Goal: Information Seeking & Learning: Learn about a topic

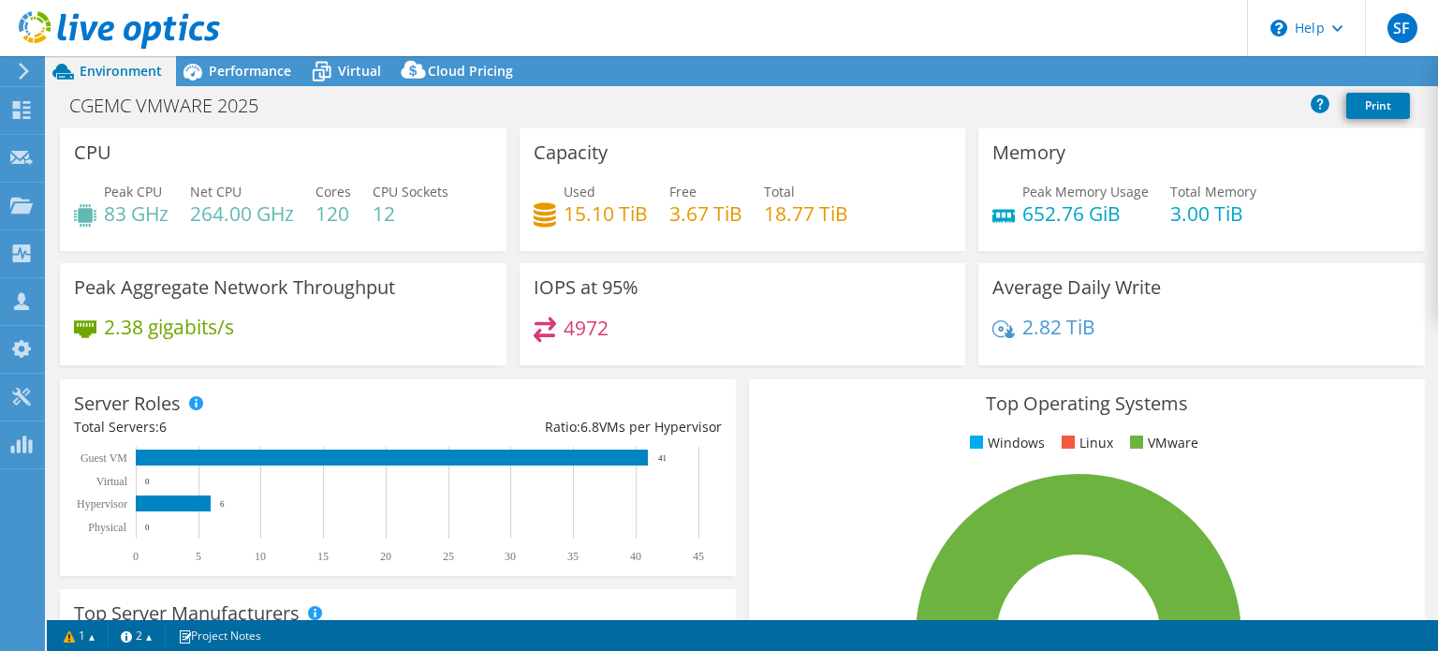
select select "USEast"
select select "USD"
click at [348, 67] on span "Virtual" at bounding box center [359, 71] width 43 height 18
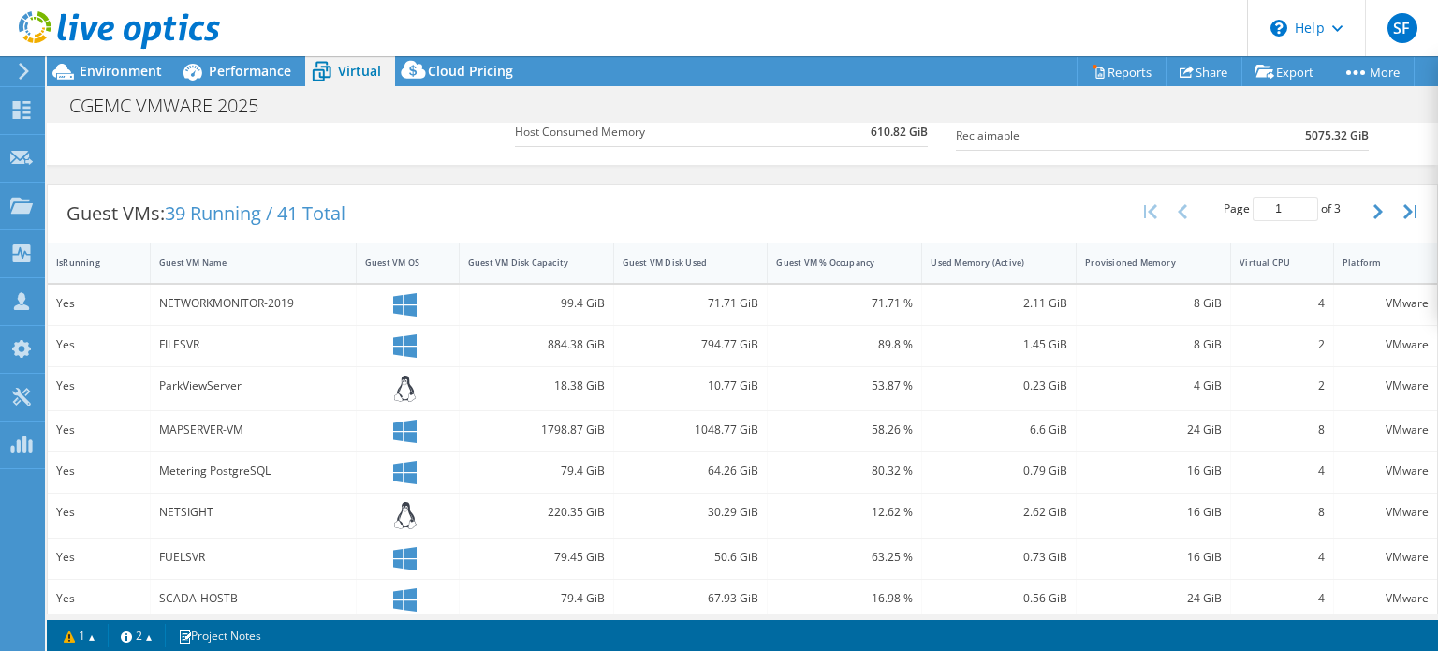
scroll to position [300, 0]
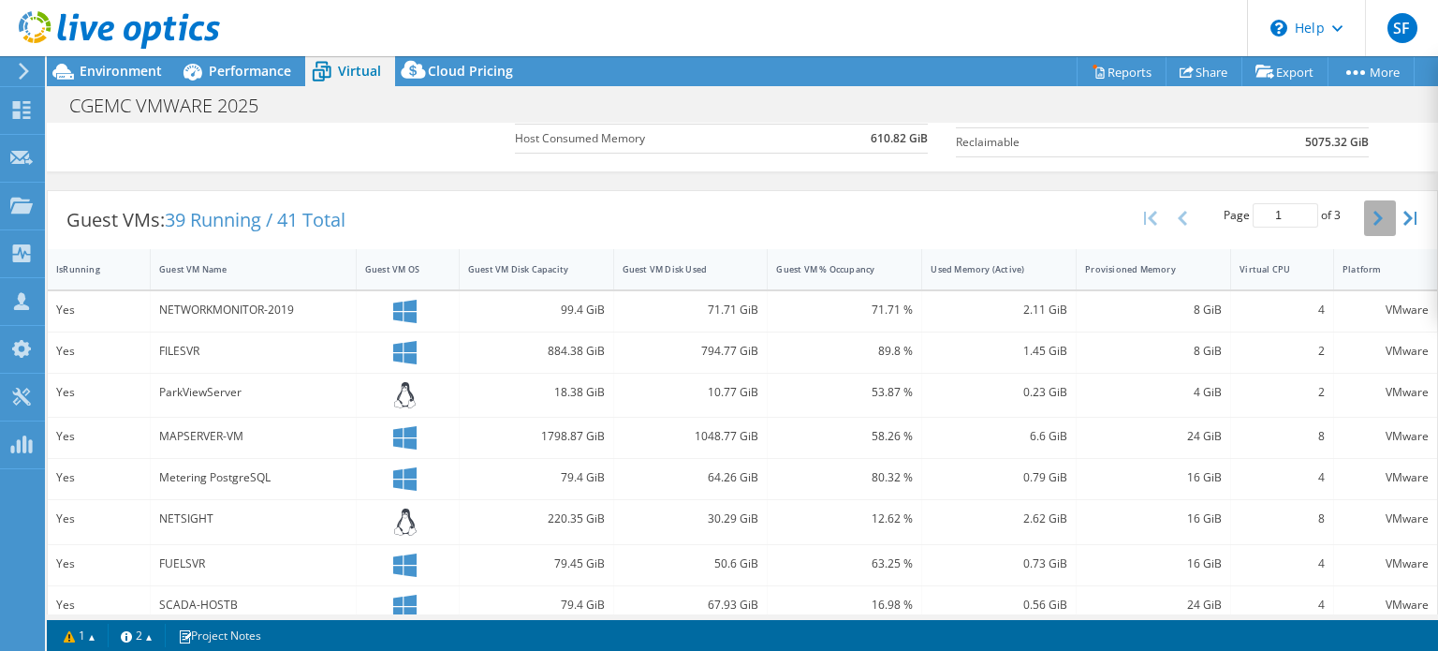
click at [1368, 211] on button "button" at bounding box center [1380, 218] width 32 height 36
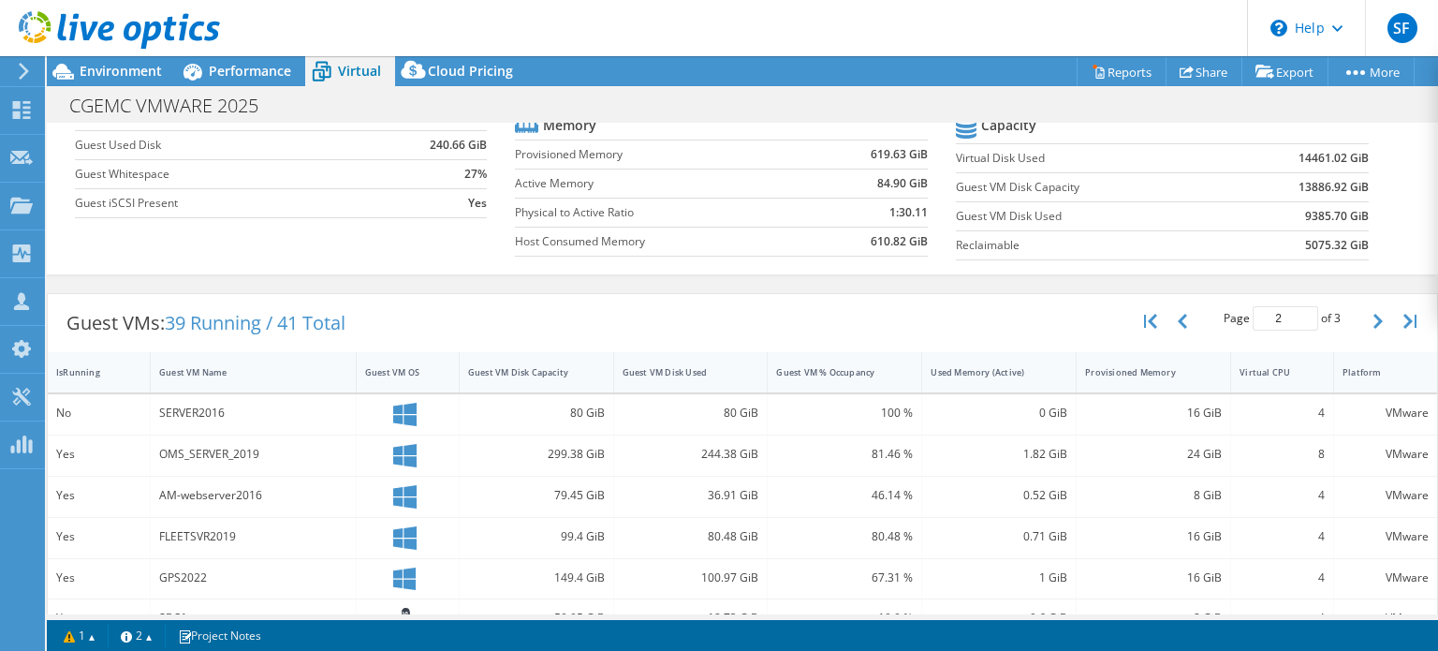
scroll to position [195, 0]
click at [1373, 321] on icon "button" at bounding box center [1377, 323] width 9 height 15
type input "3"
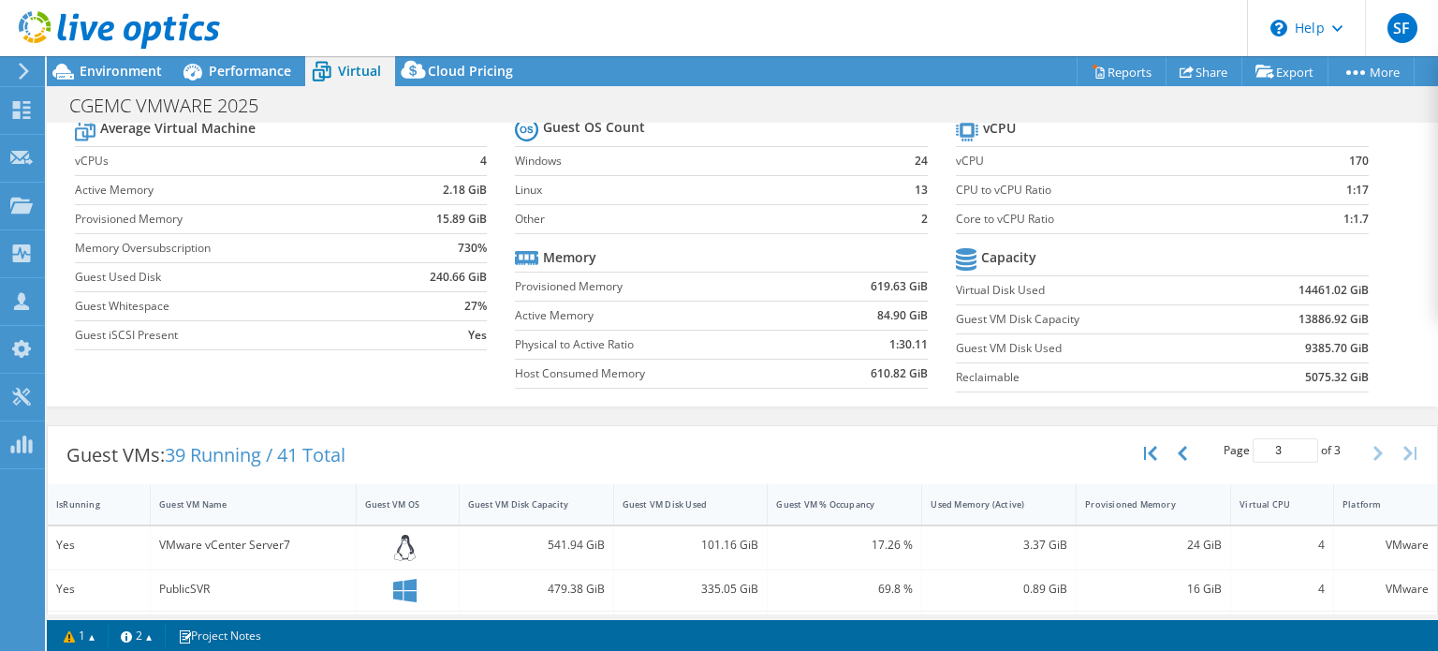
scroll to position [0, 0]
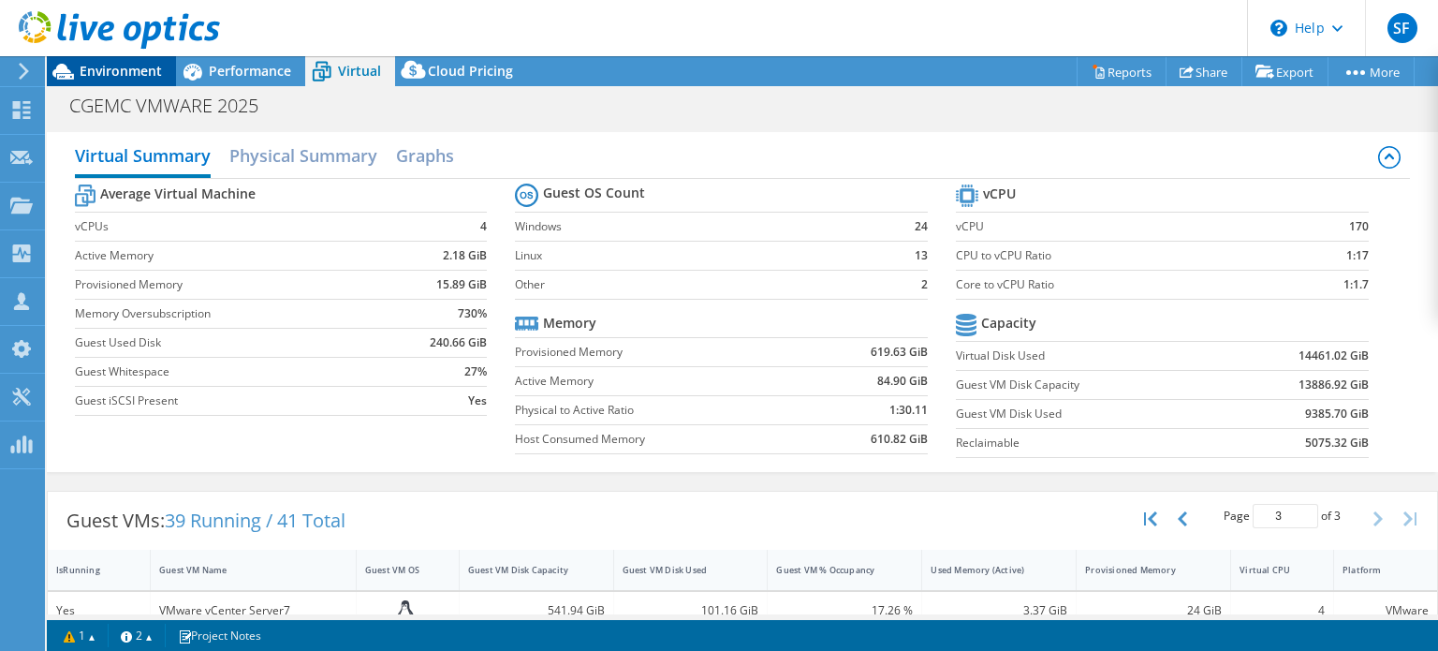
click at [120, 67] on span "Environment" at bounding box center [121, 71] width 82 height 18
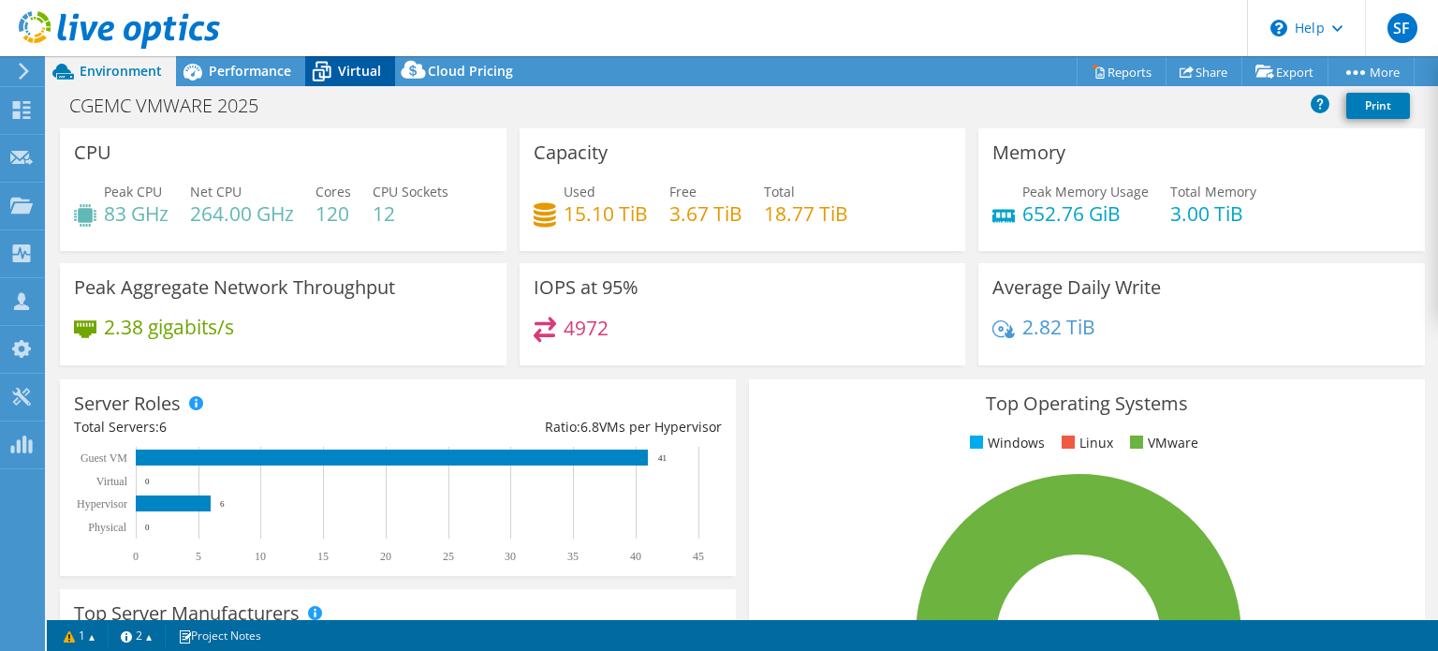
click at [352, 65] on span "Virtual" at bounding box center [359, 71] width 43 height 18
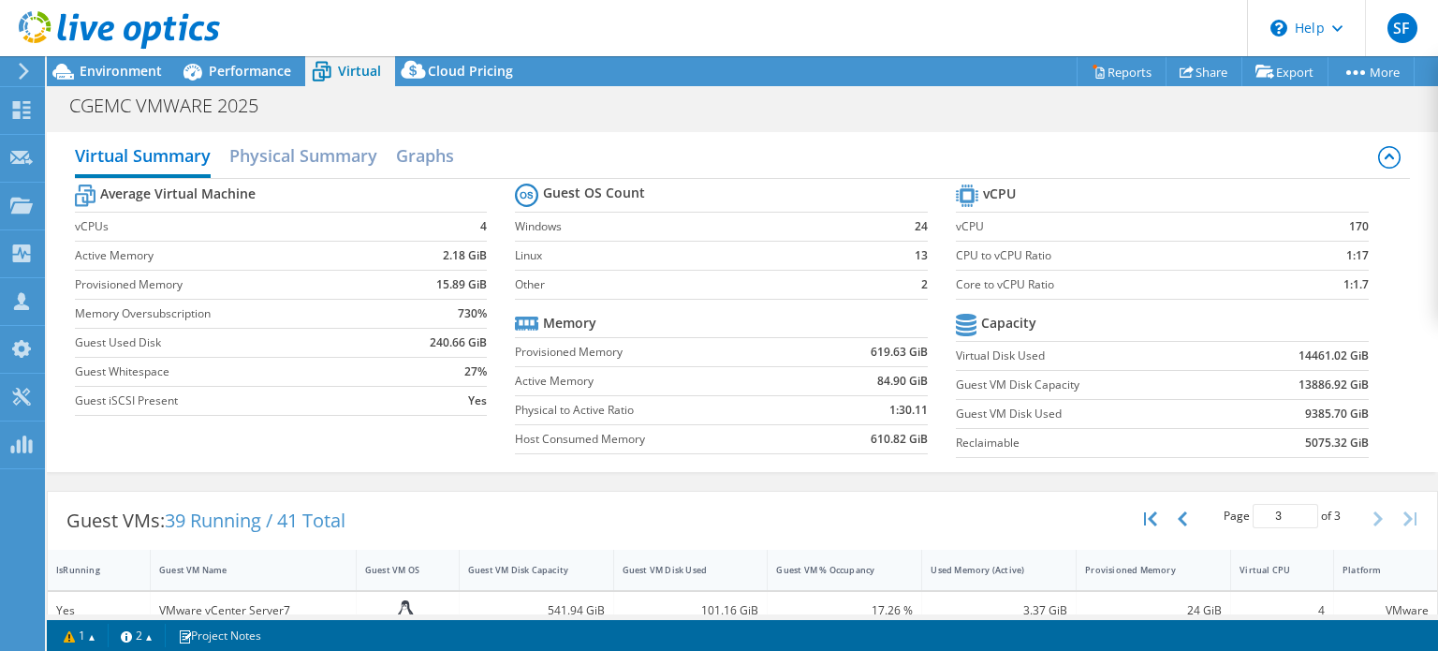
click at [121, 61] on div at bounding box center [110, 31] width 220 height 63
click at [126, 68] on span "Environment" at bounding box center [121, 71] width 82 height 18
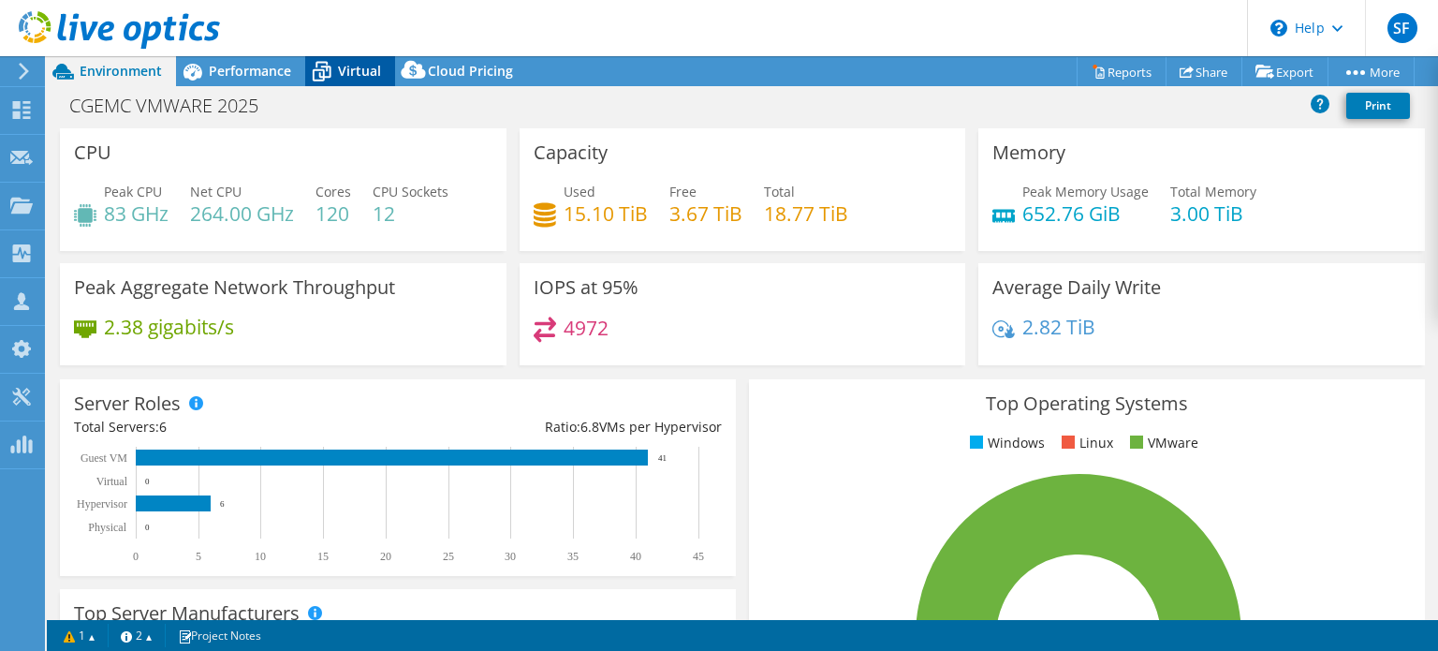
click at [367, 71] on span "Virtual" at bounding box center [359, 71] width 43 height 18
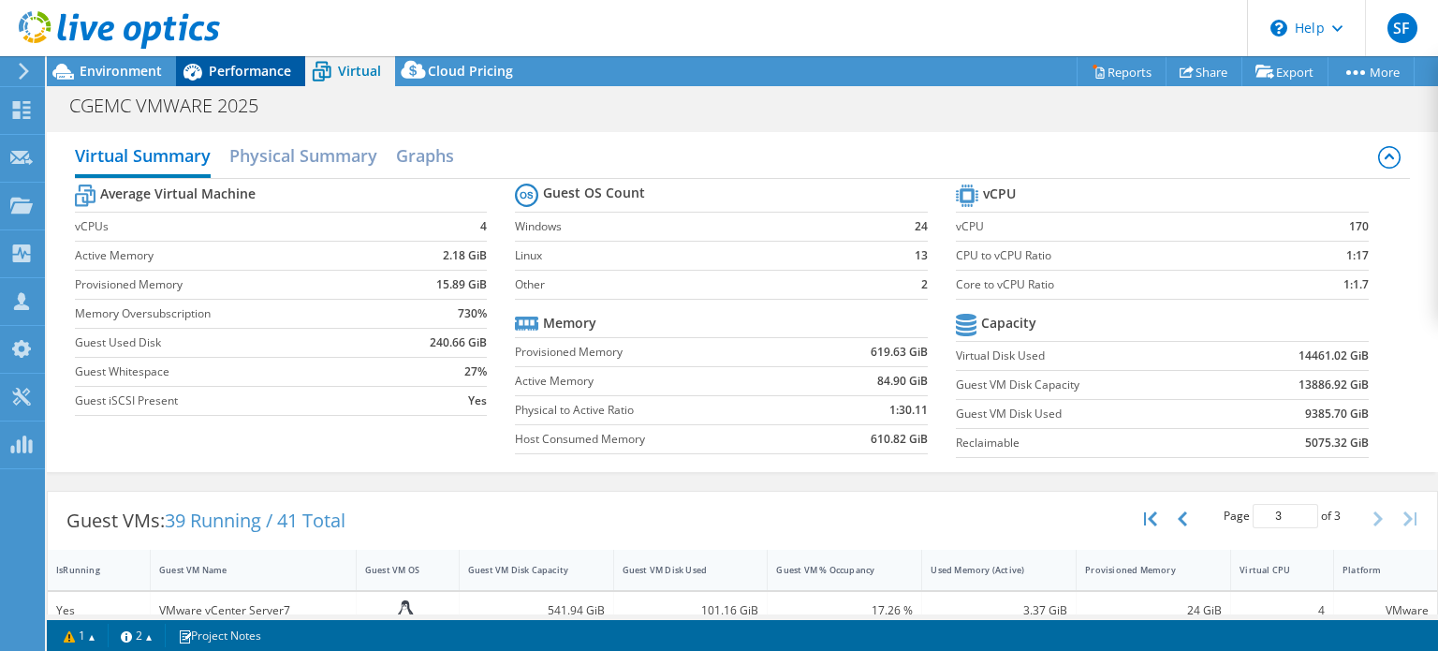
click at [271, 69] on span "Performance" at bounding box center [250, 71] width 82 height 18
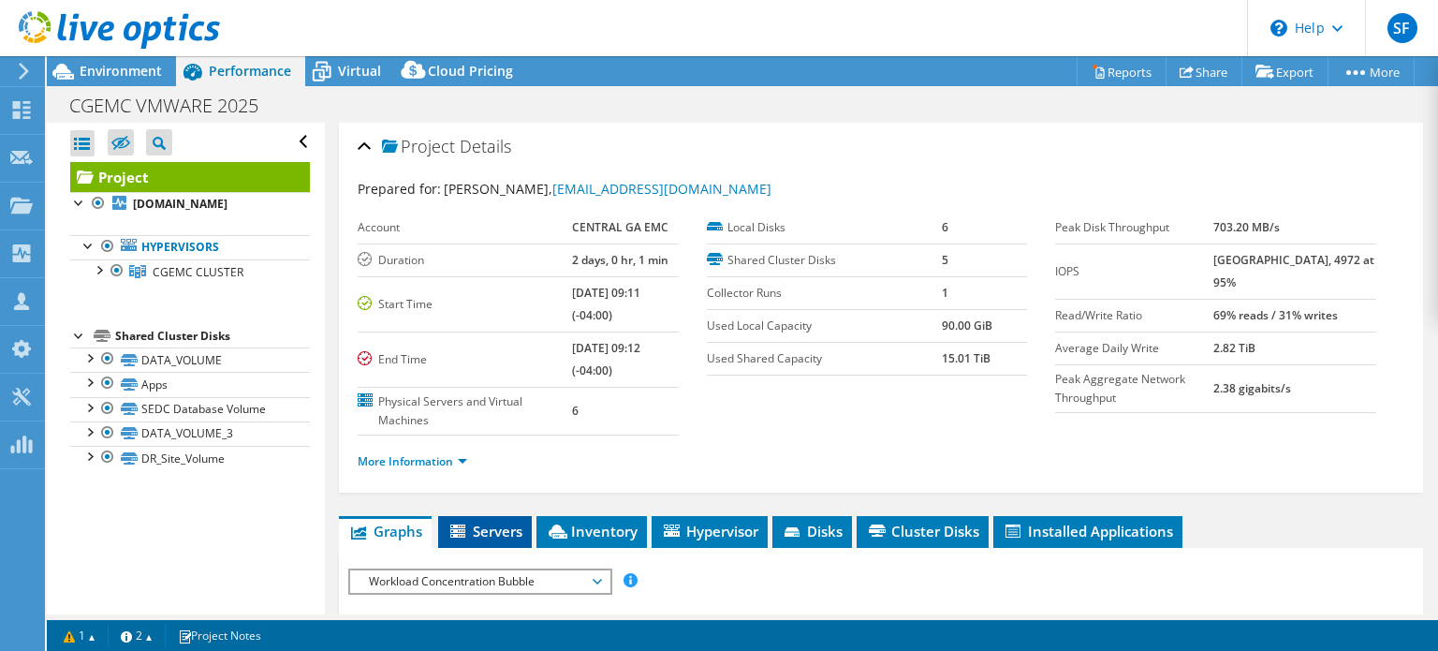
click at [493, 521] on span "Servers" at bounding box center [484, 530] width 75 height 19
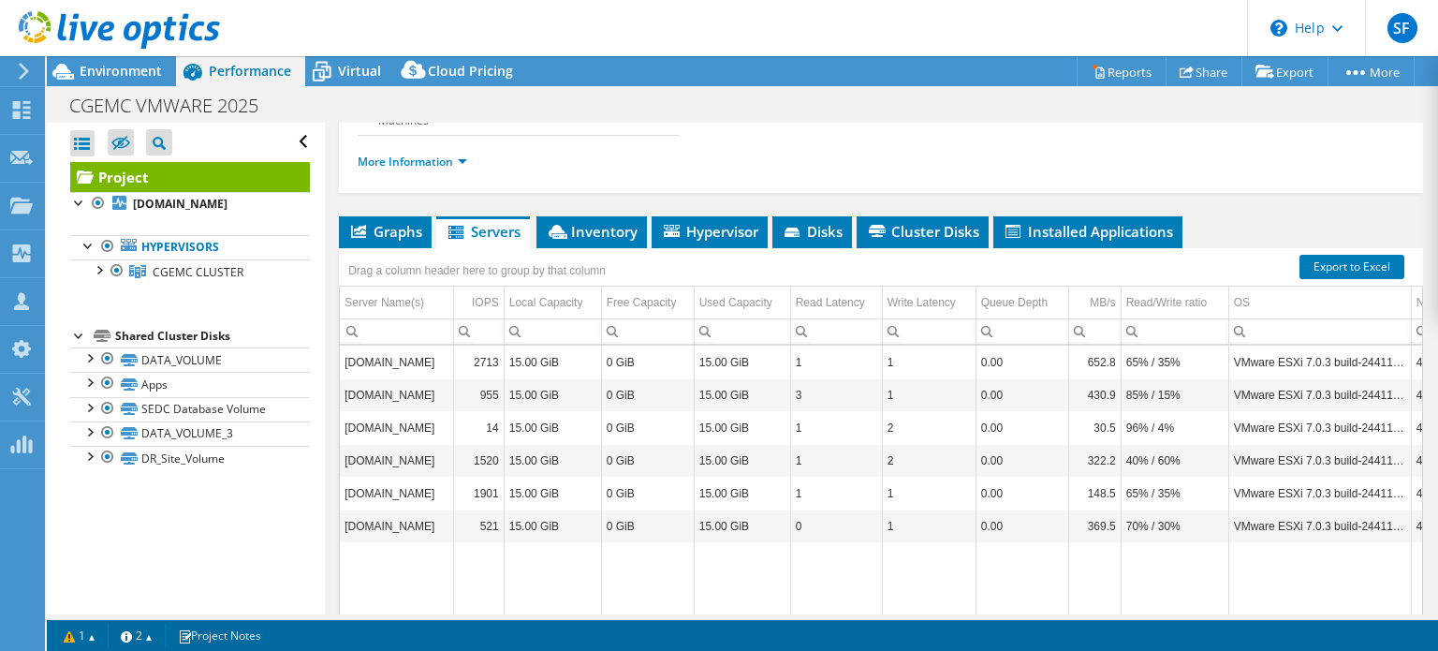
scroll to position [315, 0]
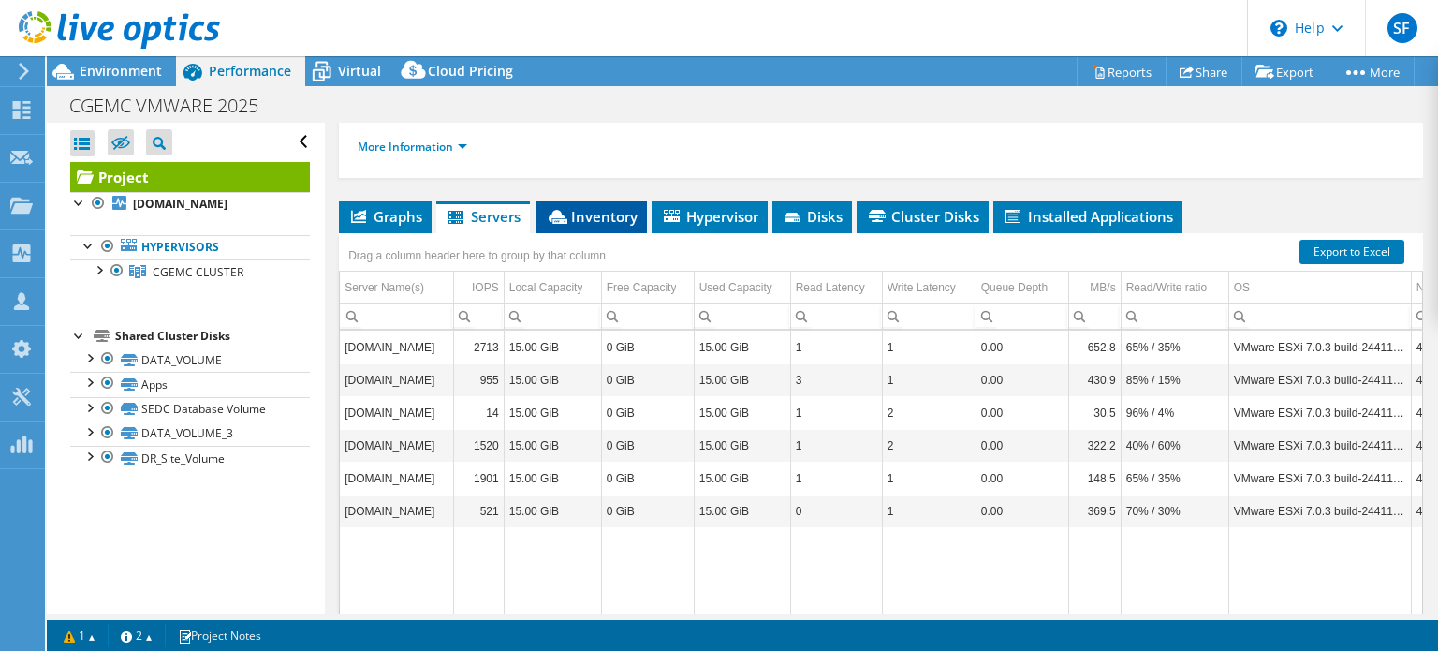
click at [592, 209] on span "Inventory" at bounding box center [592, 216] width 92 height 19
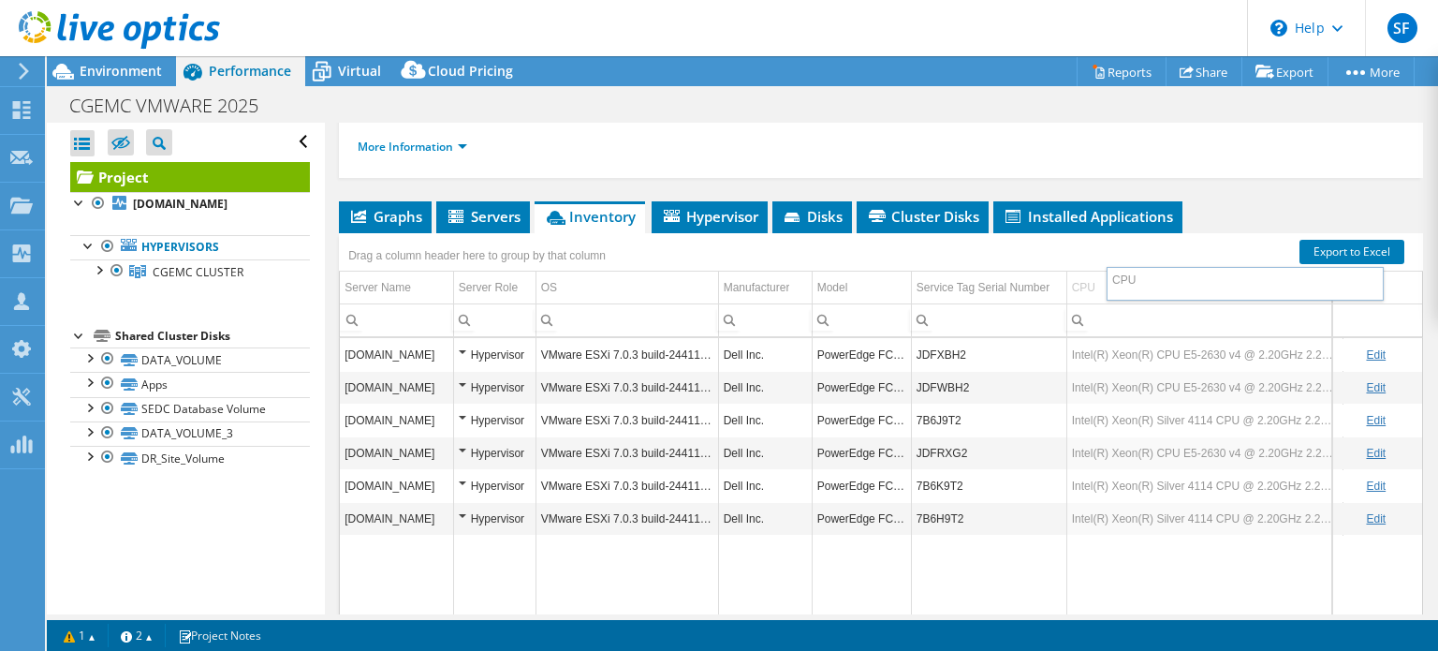
drag, startPoint x: 1316, startPoint y: 281, endPoint x: 1356, endPoint y: 281, distance: 40.2
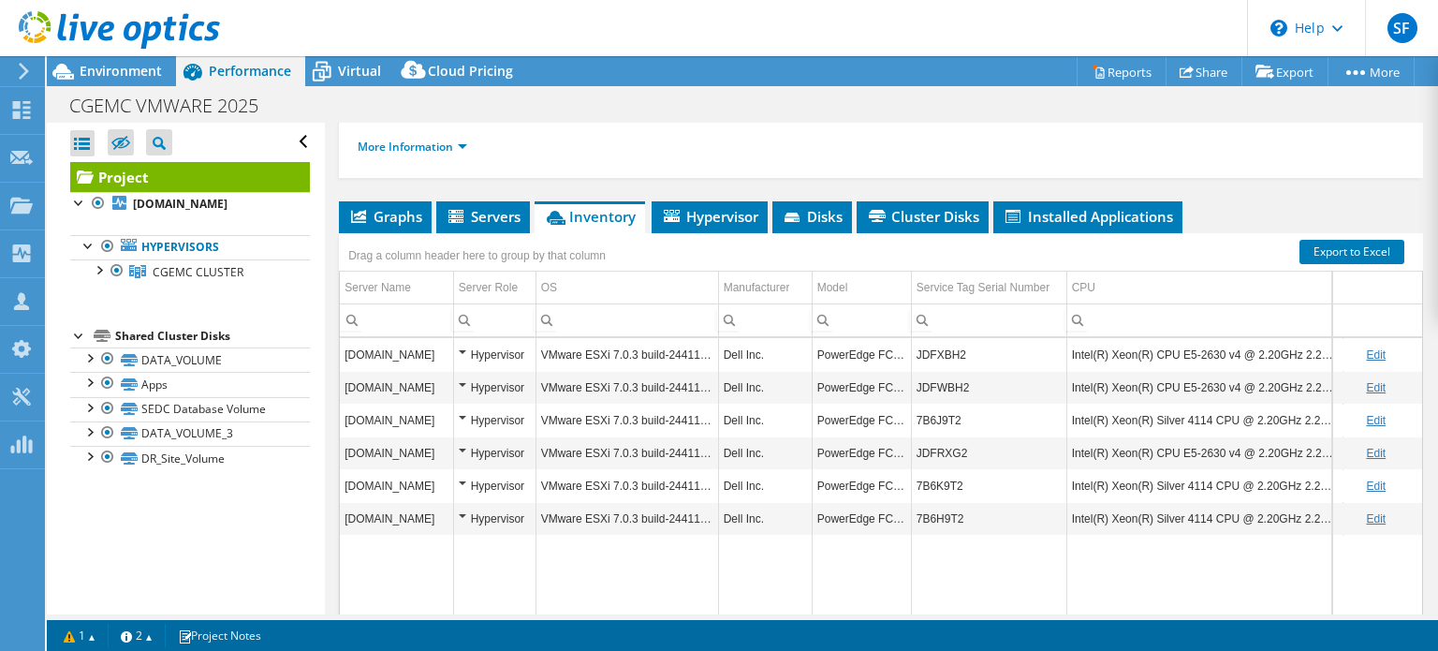
click at [1356, 281] on td "Data grid" at bounding box center [1377, 287] width 90 height 33
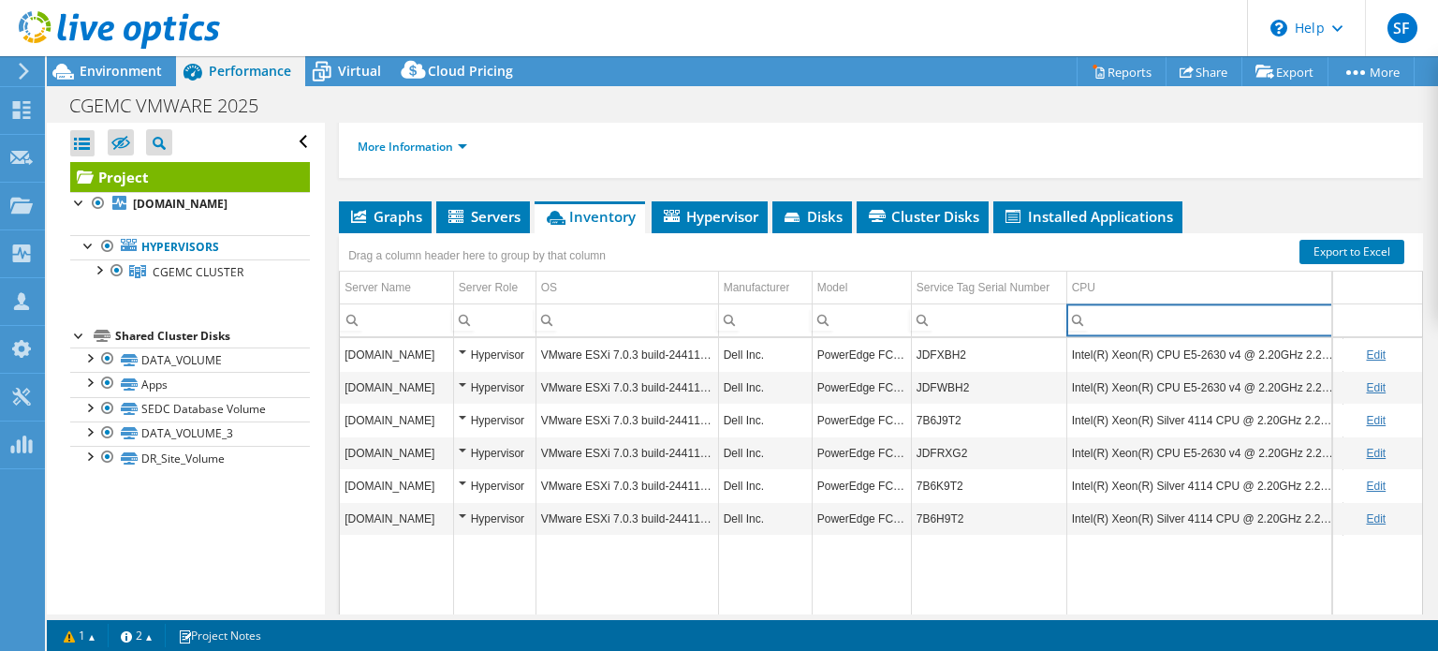
drag, startPoint x: 1315, startPoint y: 315, endPoint x: 1337, endPoint y: 315, distance: 21.5
click at [1337, 315] on div "Server Name Server Role OS Manufacturer Model Service Tag Serial Number CPU CPU…" at bounding box center [881, 304] width 1084 height 66
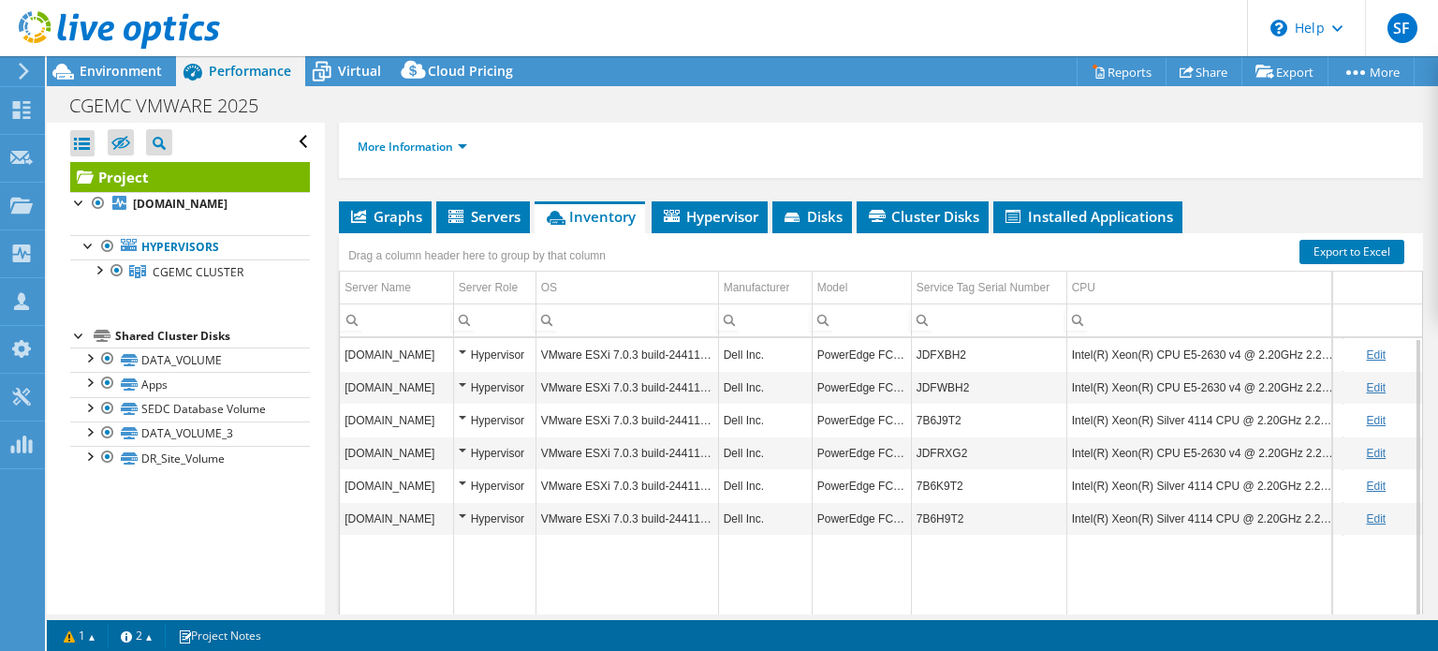
click at [1201, 349] on td "Intel(R) Xeon(R) CPU E5-2630 v4 @ 2.20GHz 2.20 GHz" at bounding box center [1204, 354] width 276 height 33
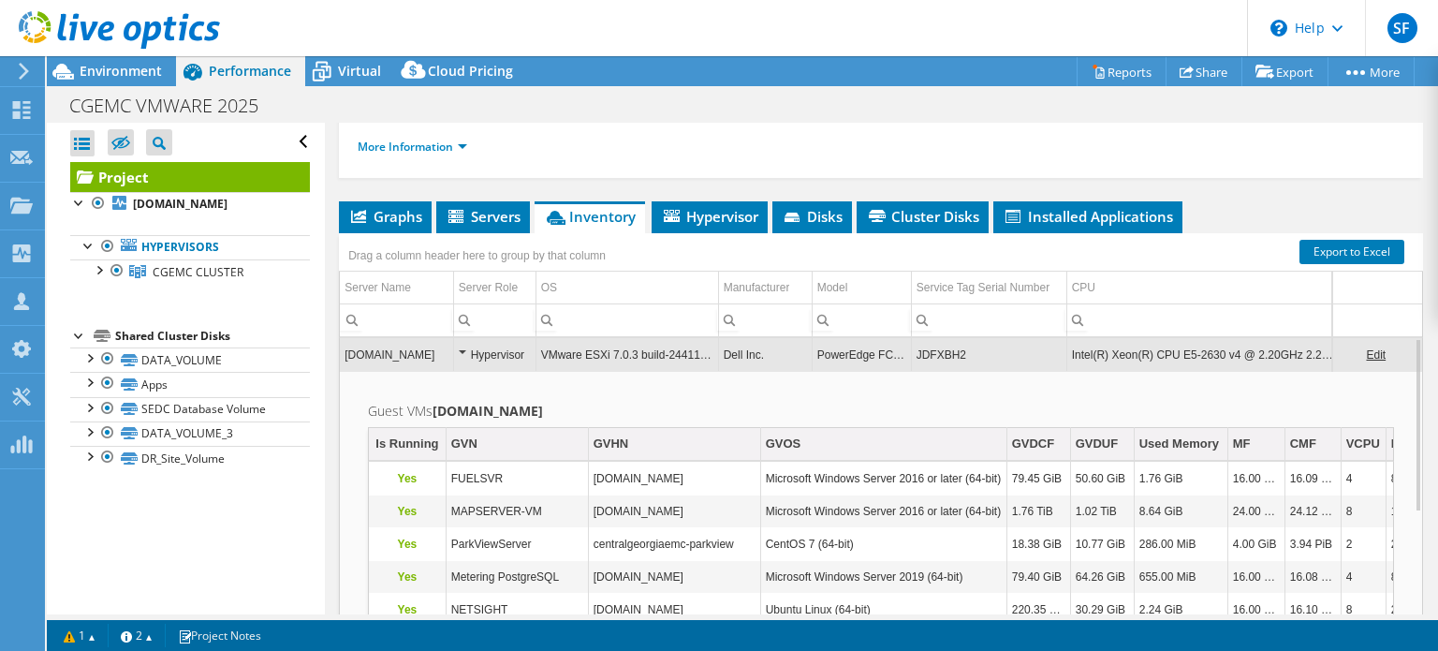
click at [593, 209] on span "Inventory" at bounding box center [590, 216] width 92 height 19
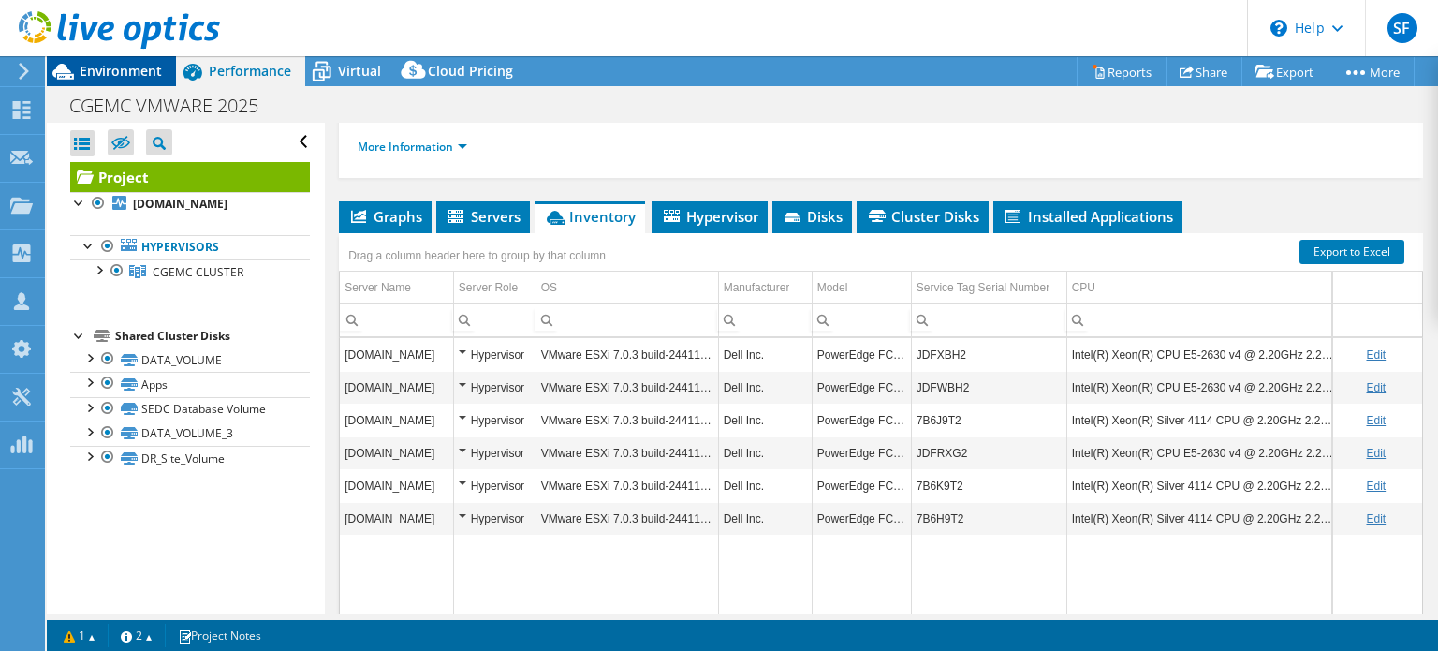
click at [106, 66] on span "Environment" at bounding box center [121, 71] width 82 height 18
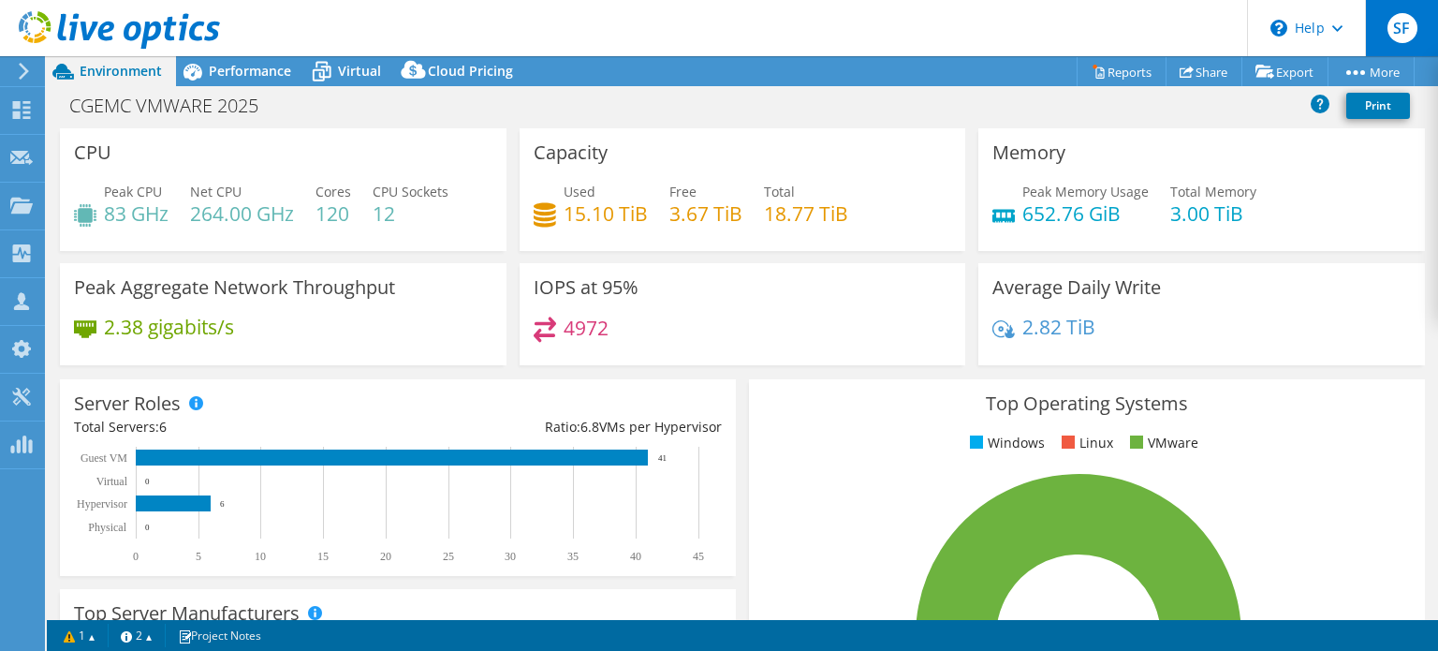
click at [1397, 25] on span "SF" at bounding box center [1402, 28] width 30 height 30
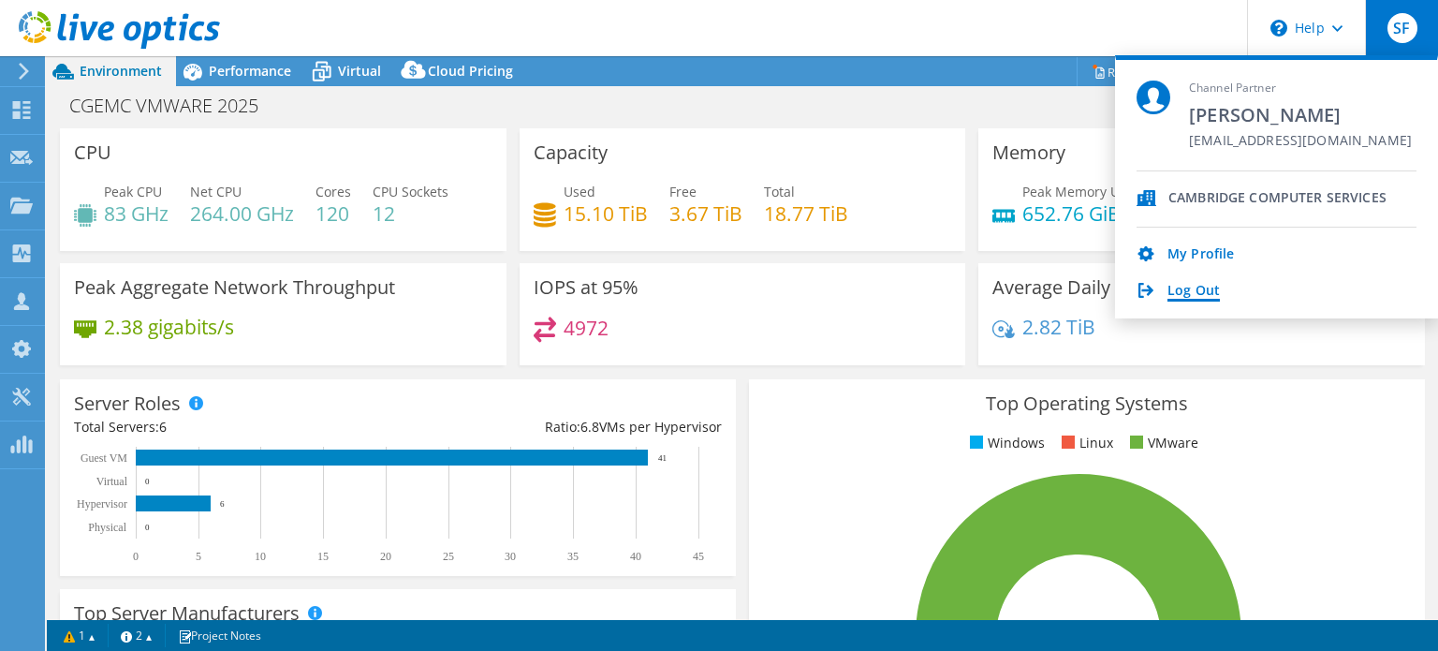
click at [1191, 291] on link "Log Out" at bounding box center [1193, 292] width 52 height 18
